Goal: Task Accomplishment & Management: Use online tool/utility

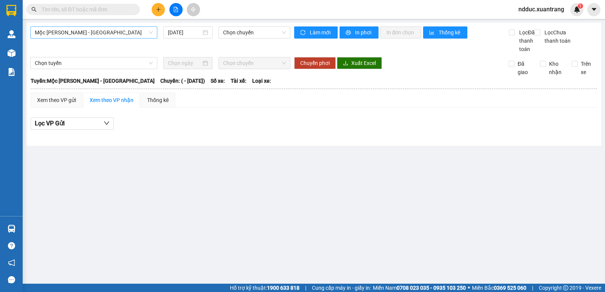
click at [97, 34] on span "Mộc [PERSON_NAME] - [GEOGRAPHIC_DATA]" at bounding box center [94, 32] width 118 height 11
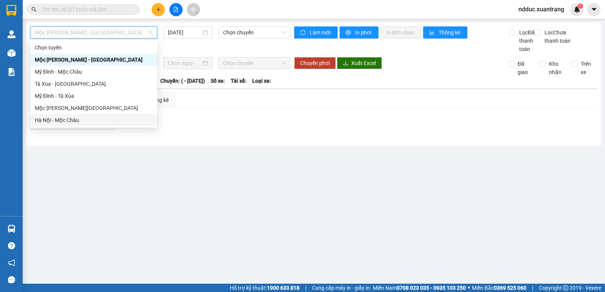
click at [47, 119] on div "Hà Nội - Mộc Châu" at bounding box center [94, 120] width 118 height 8
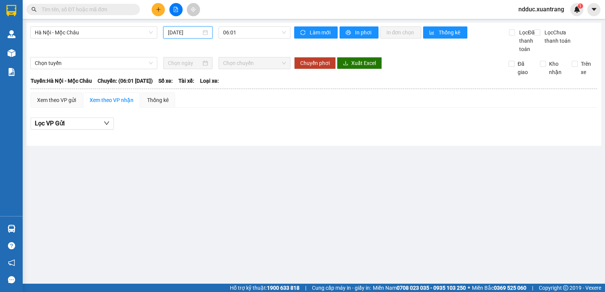
click at [176, 34] on input "[DATE]" at bounding box center [185, 32] width 34 height 8
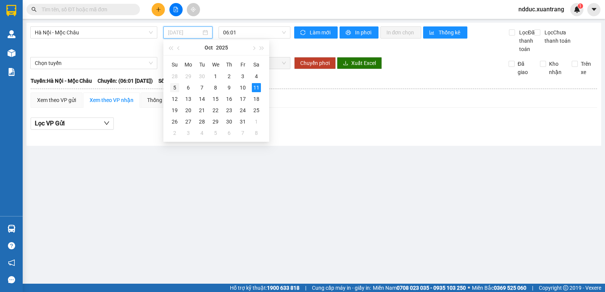
click at [175, 87] on div "5" at bounding box center [174, 87] width 9 height 9
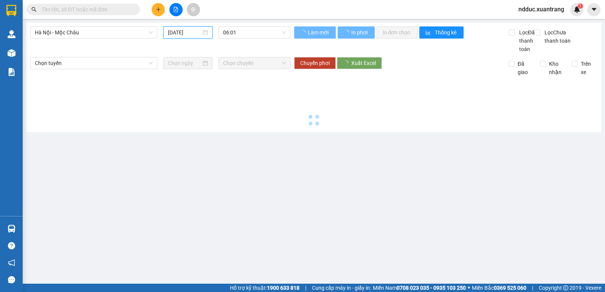
type input "[DATE]"
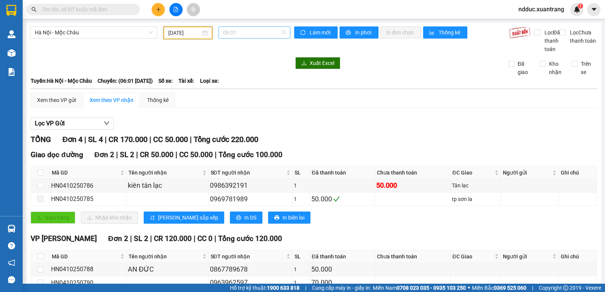
click at [235, 30] on span "06:01" at bounding box center [254, 32] width 62 height 11
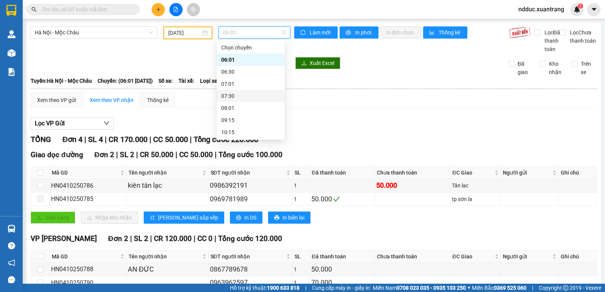
click at [236, 93] on div "07:30" at bounding box center [250, 96] width 59 height 8
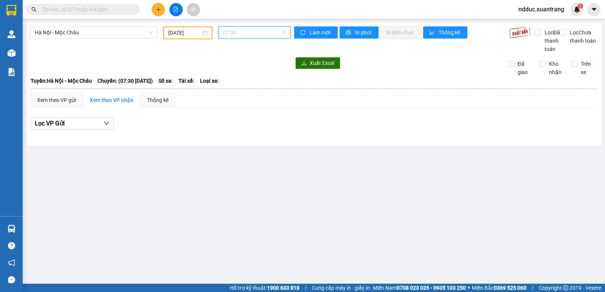
click at [233, 29] on span "07:30" at bounding box center [254, 32] width 62 height 11
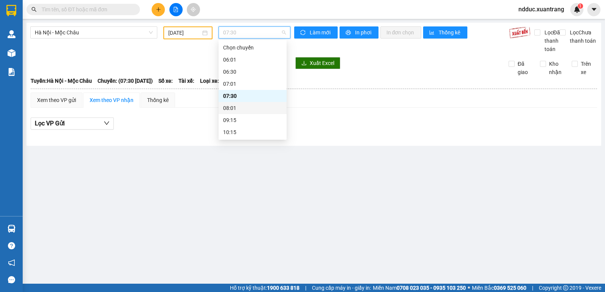
click at [234, 105] on div "08:01" at bounding box center [252, 108] width 59 height 8
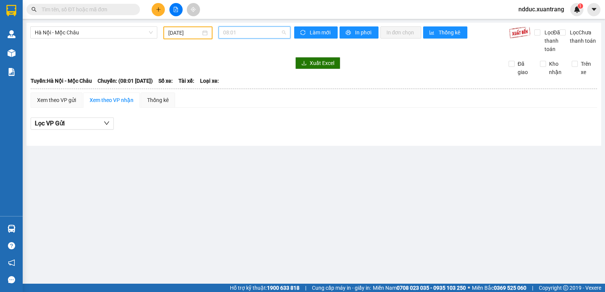
click at [237, 33] on span "08:01" at bounding box center [254, 32] width 62 height 11
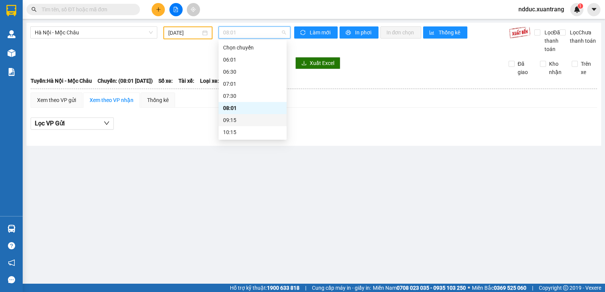
click at [236, 116] on div "09:15" at bounding box center [253, 120] width 68 height 12
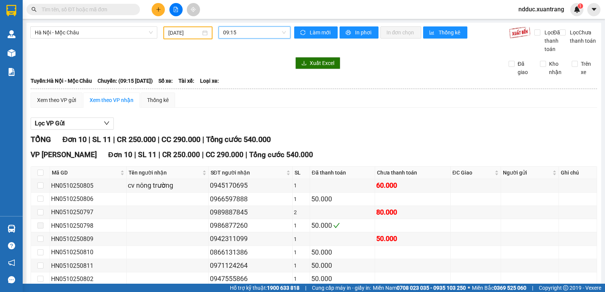
click at [236, 37] on span "09:15" at bounding box center [254, 32] width 62 height 11
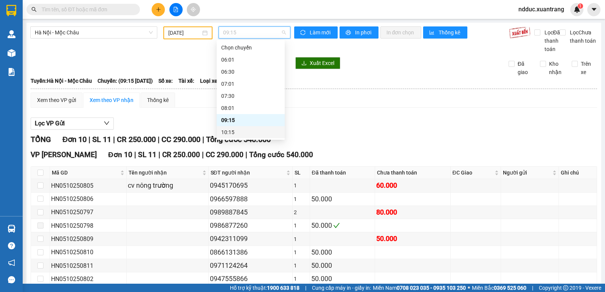
click at [238, 129] on div "10:15" at bounding box center [250, 132] width 59 height 8
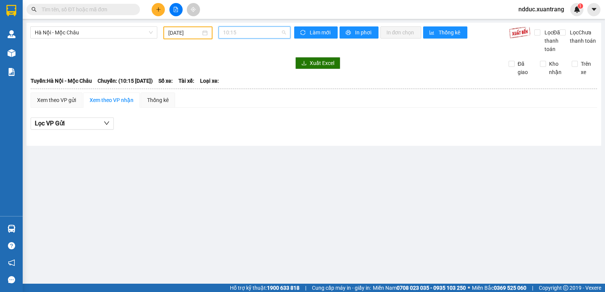
click at [247, 33] on span "10:15" at bounding box center [254, 32] width 62 height 11
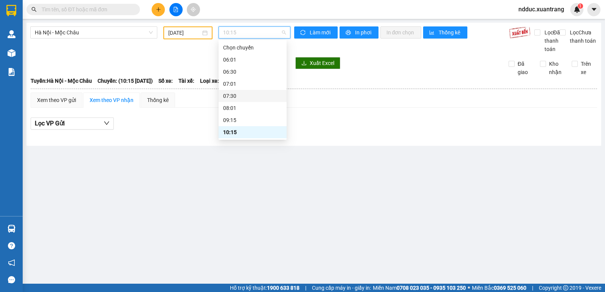
scroll to position [38, 0]
click at [239, 107] on div "11:15" at bounding box center [252, 106] width 59 height 8
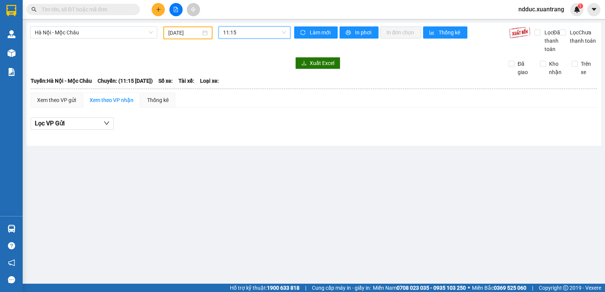
click at [248, 33] on span "11:15" at bounding box center [254, 32] width 62 height 11
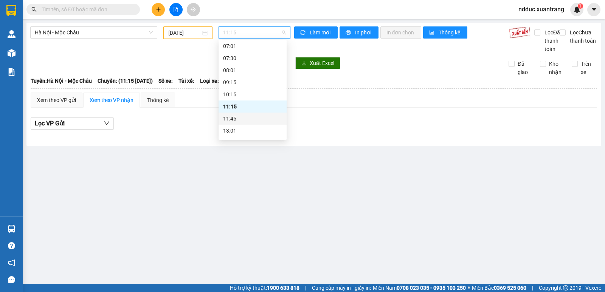
click at [237, 117] on div "11:45" at bounding box center [252, 119] width 59 height 8
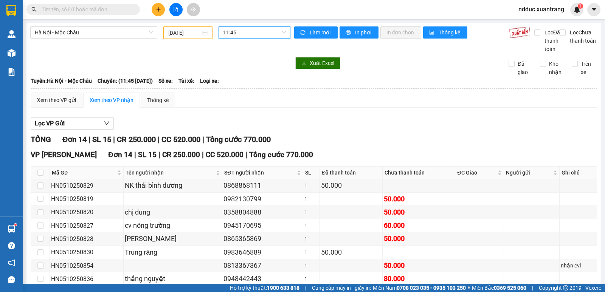
click at [244, 34] on span "11:45" at bounding box center [254, 32] width 62 height 11
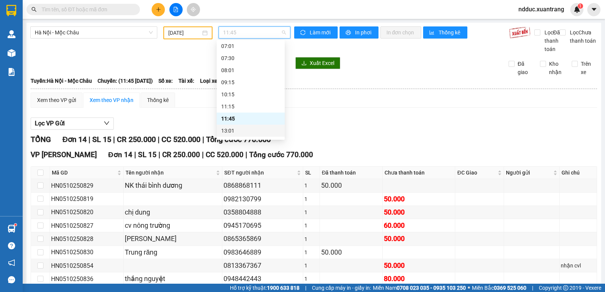
click at [231, 129] on div "13:01" at bounding box center [250, 131] width 59 height 8
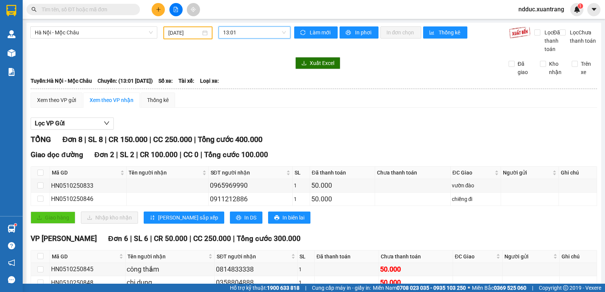
click at [243, 31] on span "13:01" at bounding box center [254, 32] width 62 height 11
